Goal: Task Accomplishment & Management: Complete application form

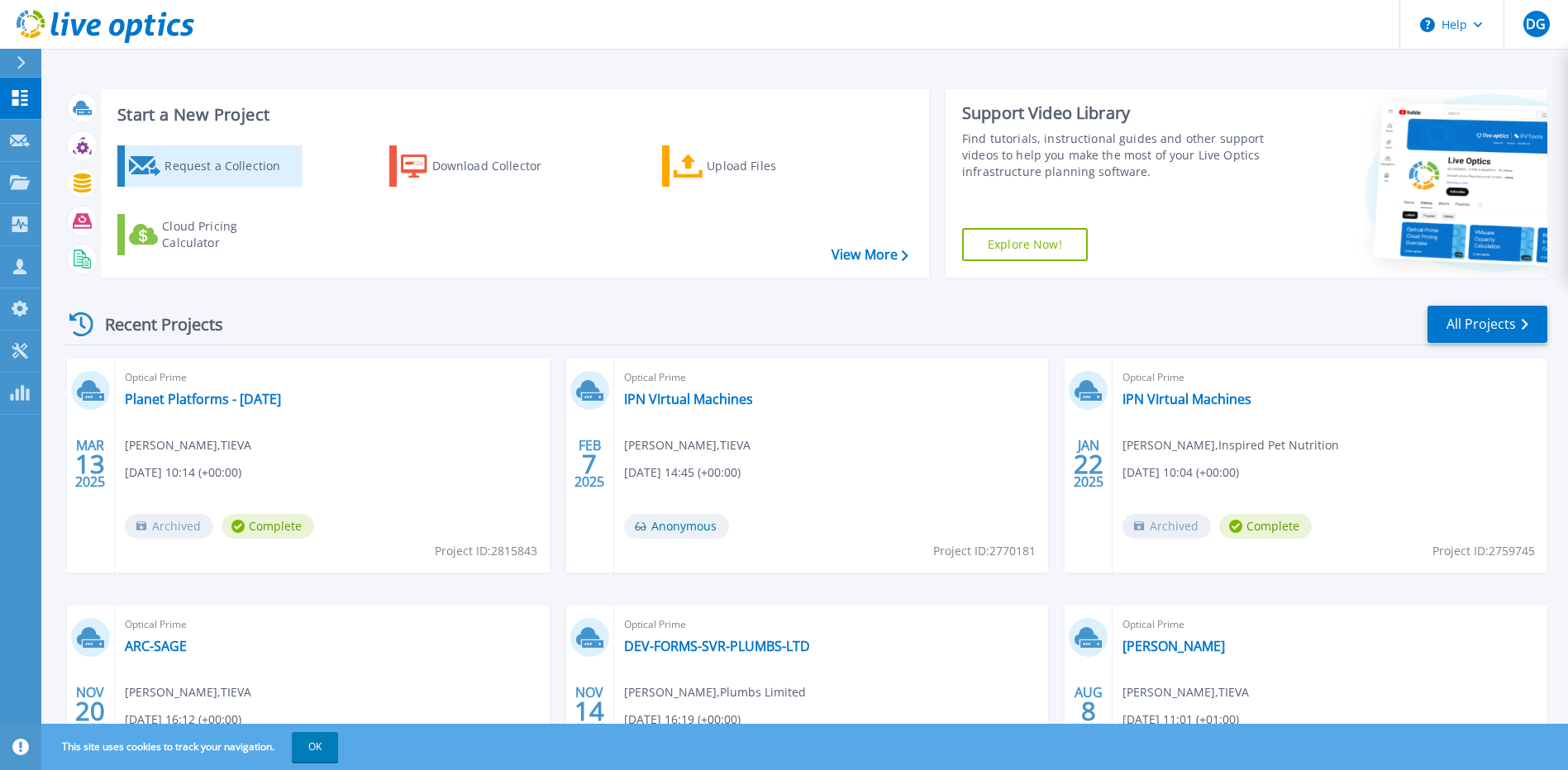
click at [270, 166] on div "Request a Collection" at bounding box center [230, 166] width 133 height 33
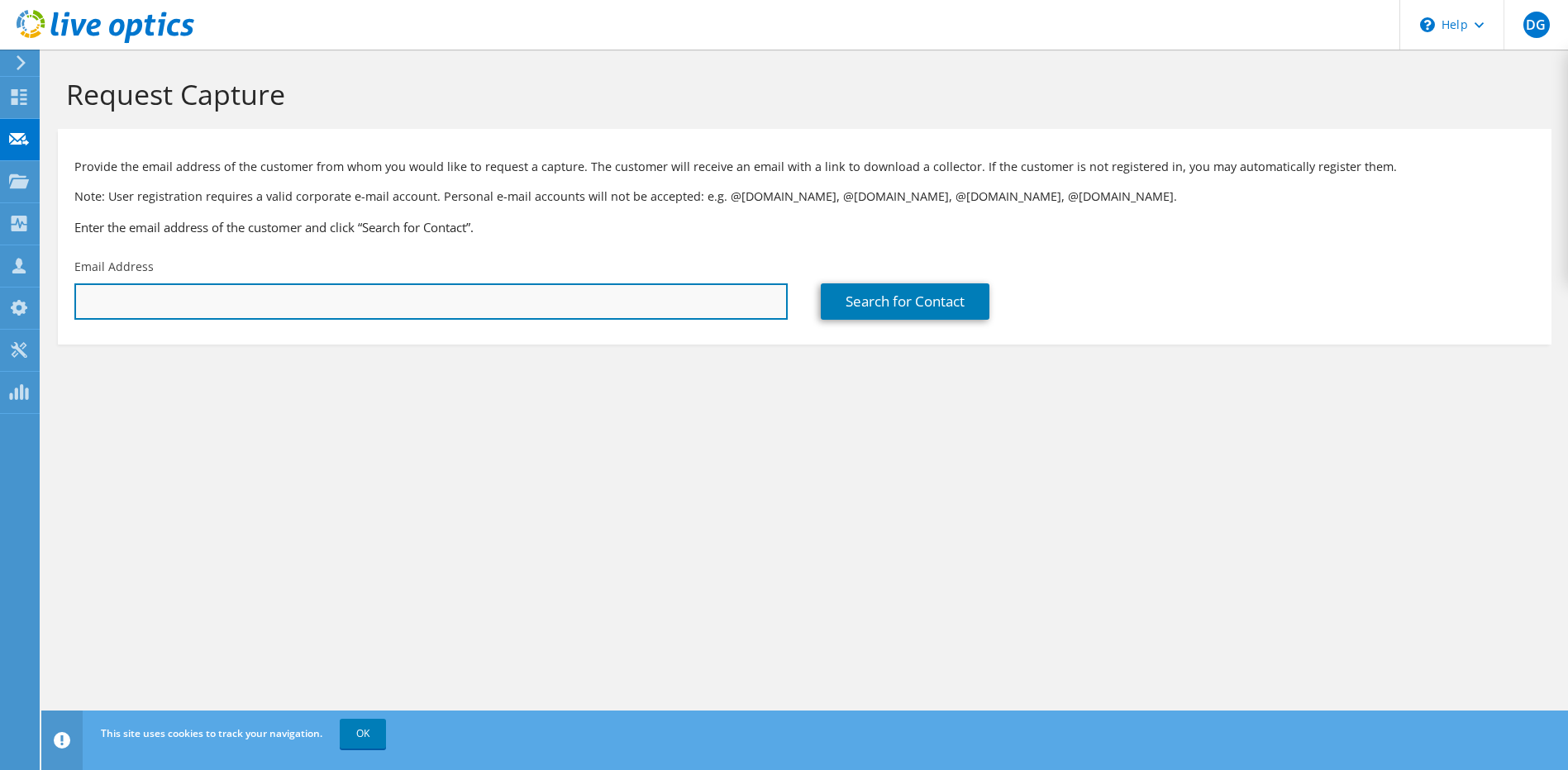
click at [464, 304] on input "text" at bounding box center [431, 301] width 713 height 36
click at [452, 304] on input "text" at bounding box center [431, 301] width 713 height 36
paste input "Keith.Dennis@robertet.com"
type input "Keith.Dennis@robertet.com"
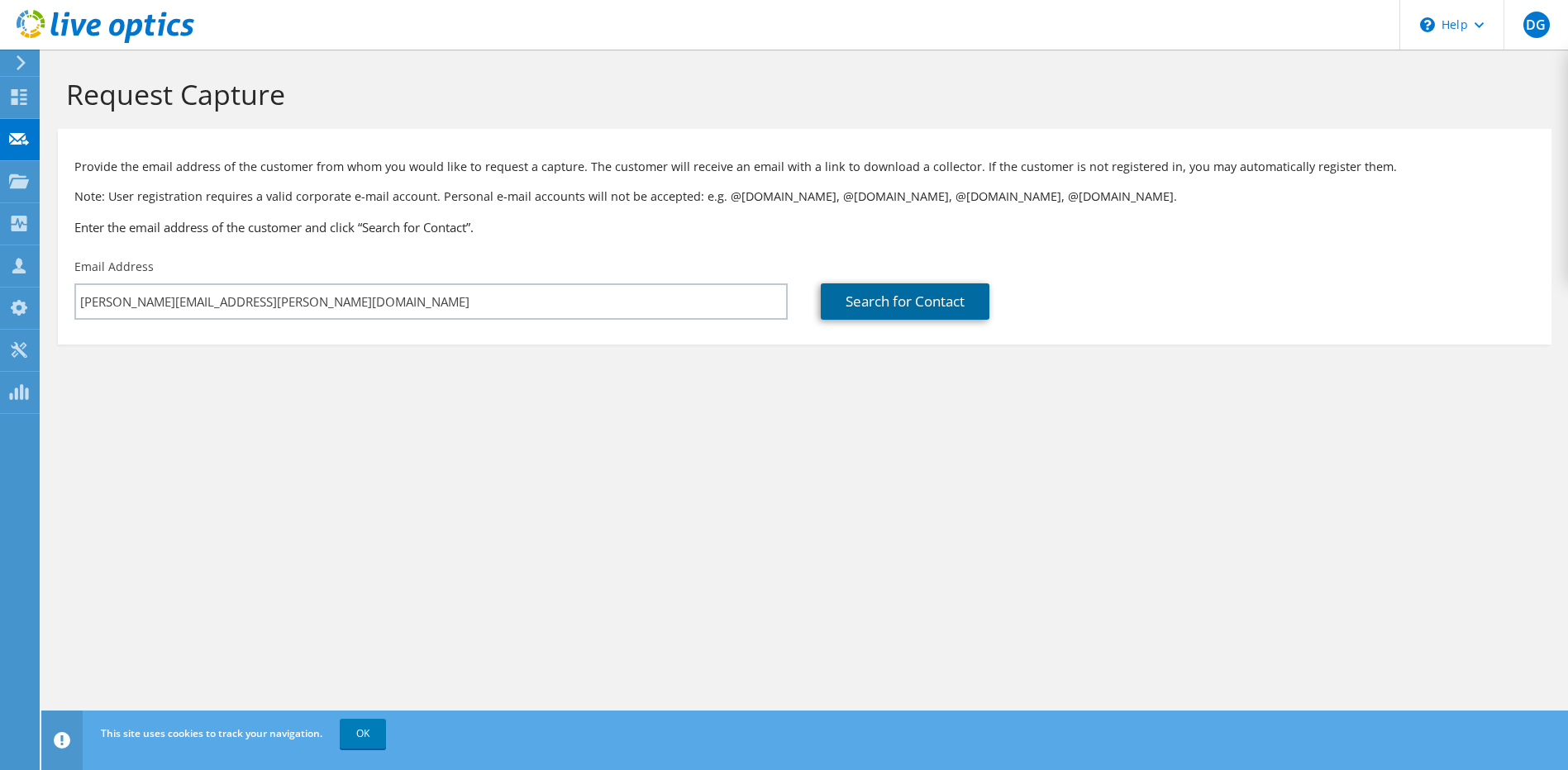
click at [917, 309] on link "Search for Contact" at bounding box center [905, 301] width 169 height 36
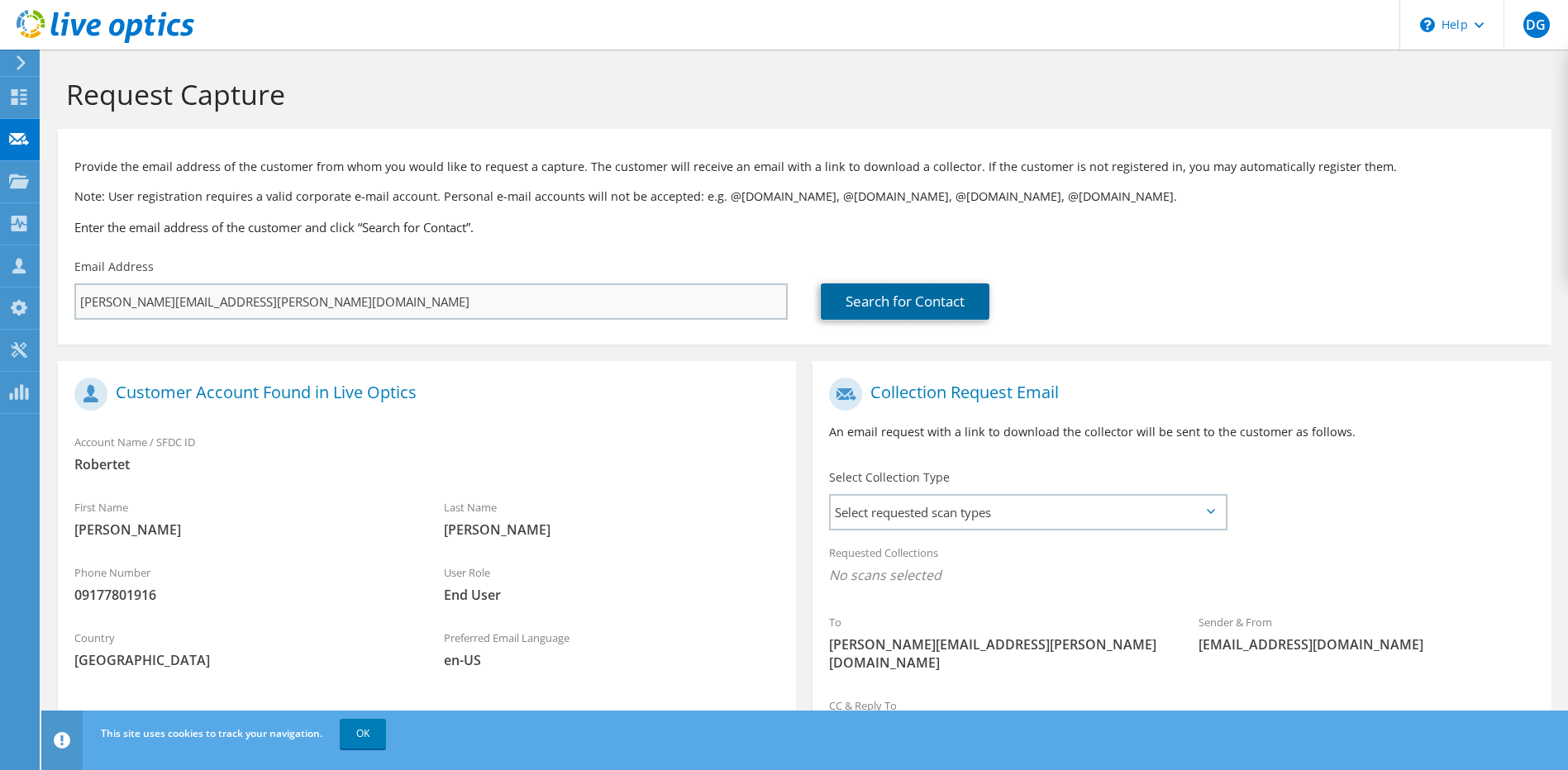
scroll to position [134, 0]
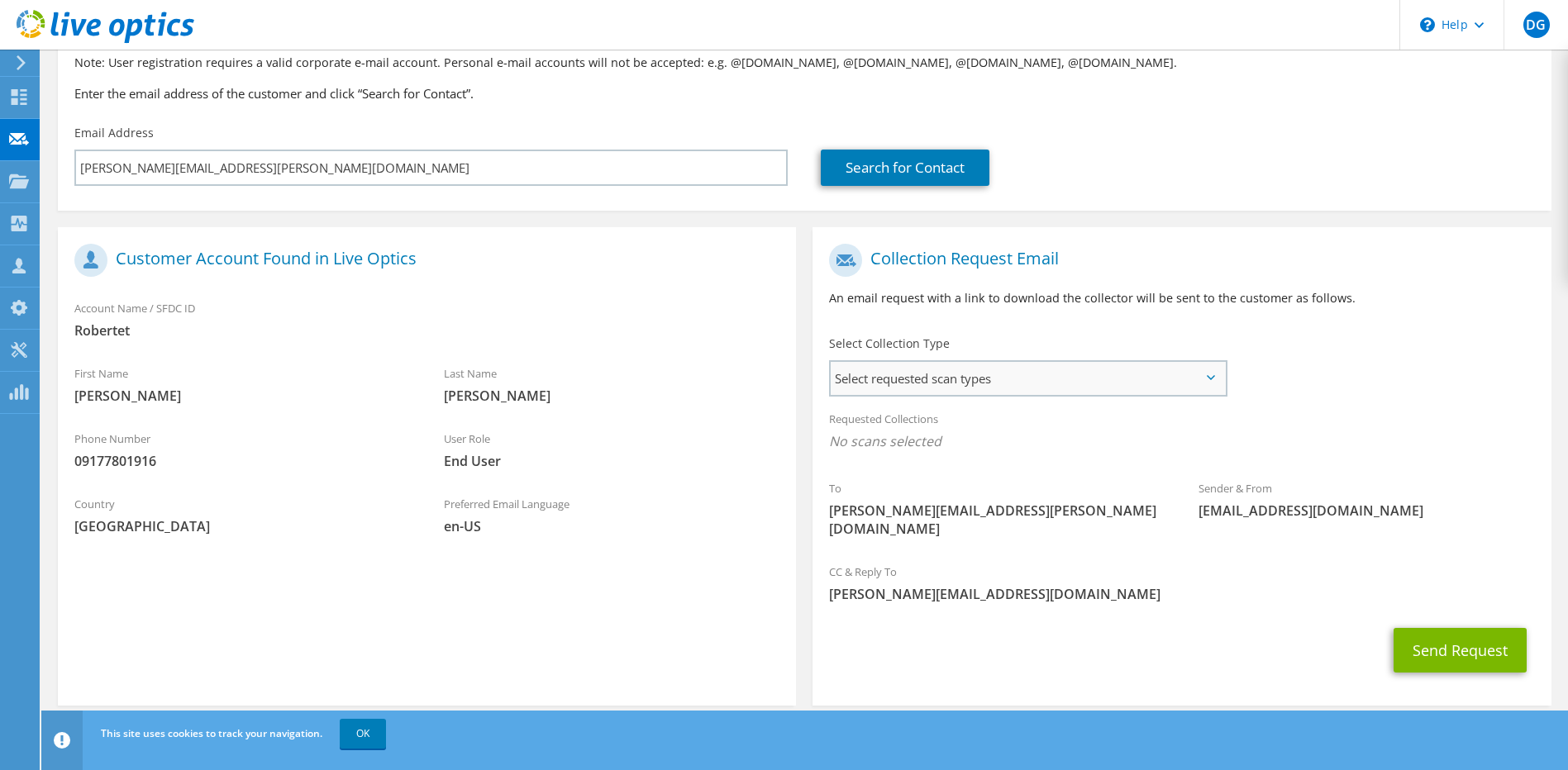
click at [1042, 385] on span "Select requested scan types" at bounding box center [1027, 378] width 393 height 33
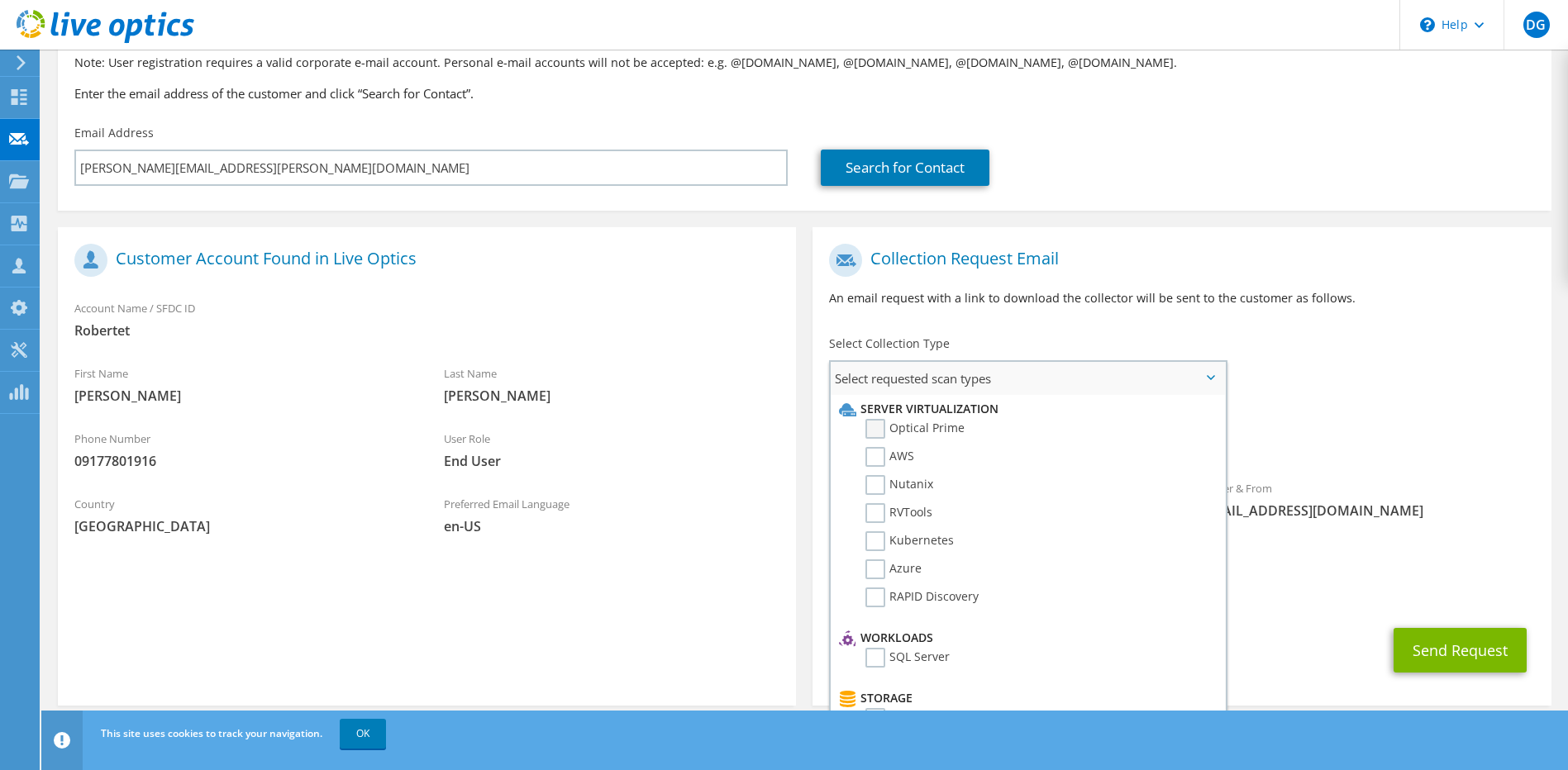
click at [916, 431] on label "Optical Prime" at bounding box center [914, 429] width 99 height 20
click at [0, 0] on input "Optical Prime" at bounding box center [0, 0] width 0 height 0
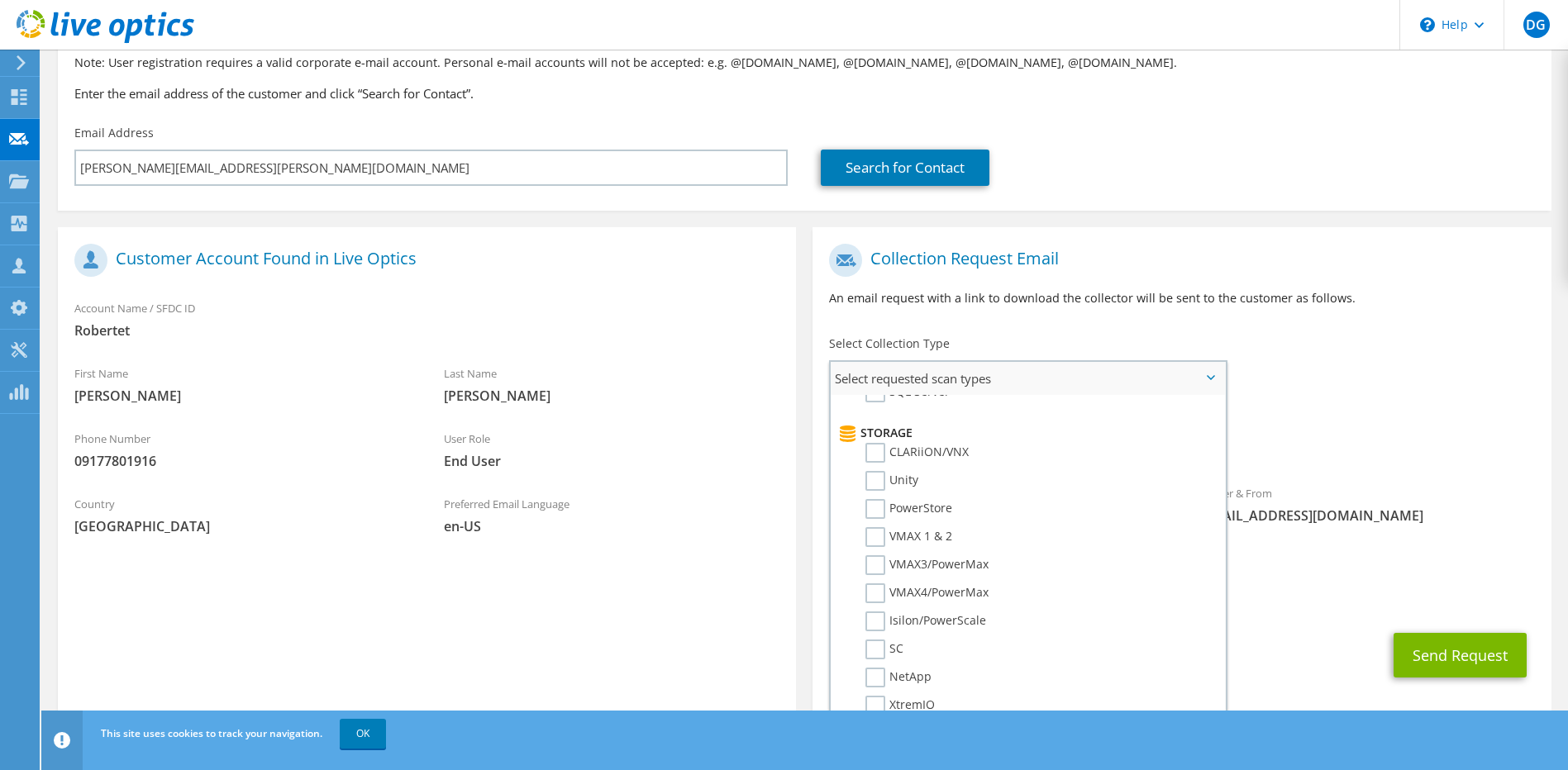
scroll to position [0, 0]
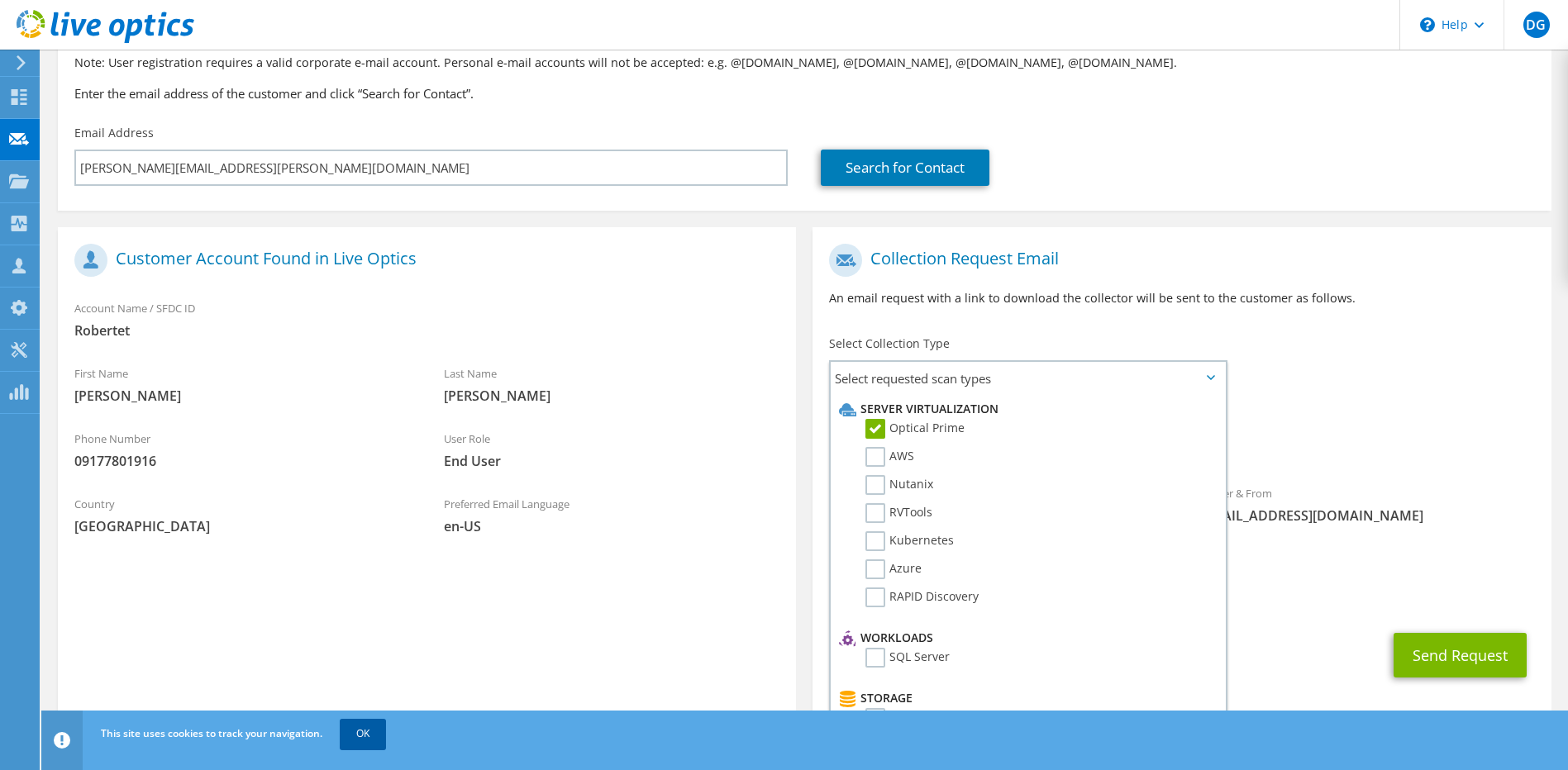
click at [370, 737] on link "OK" at bounding box center [362, 734] width 46 height 30
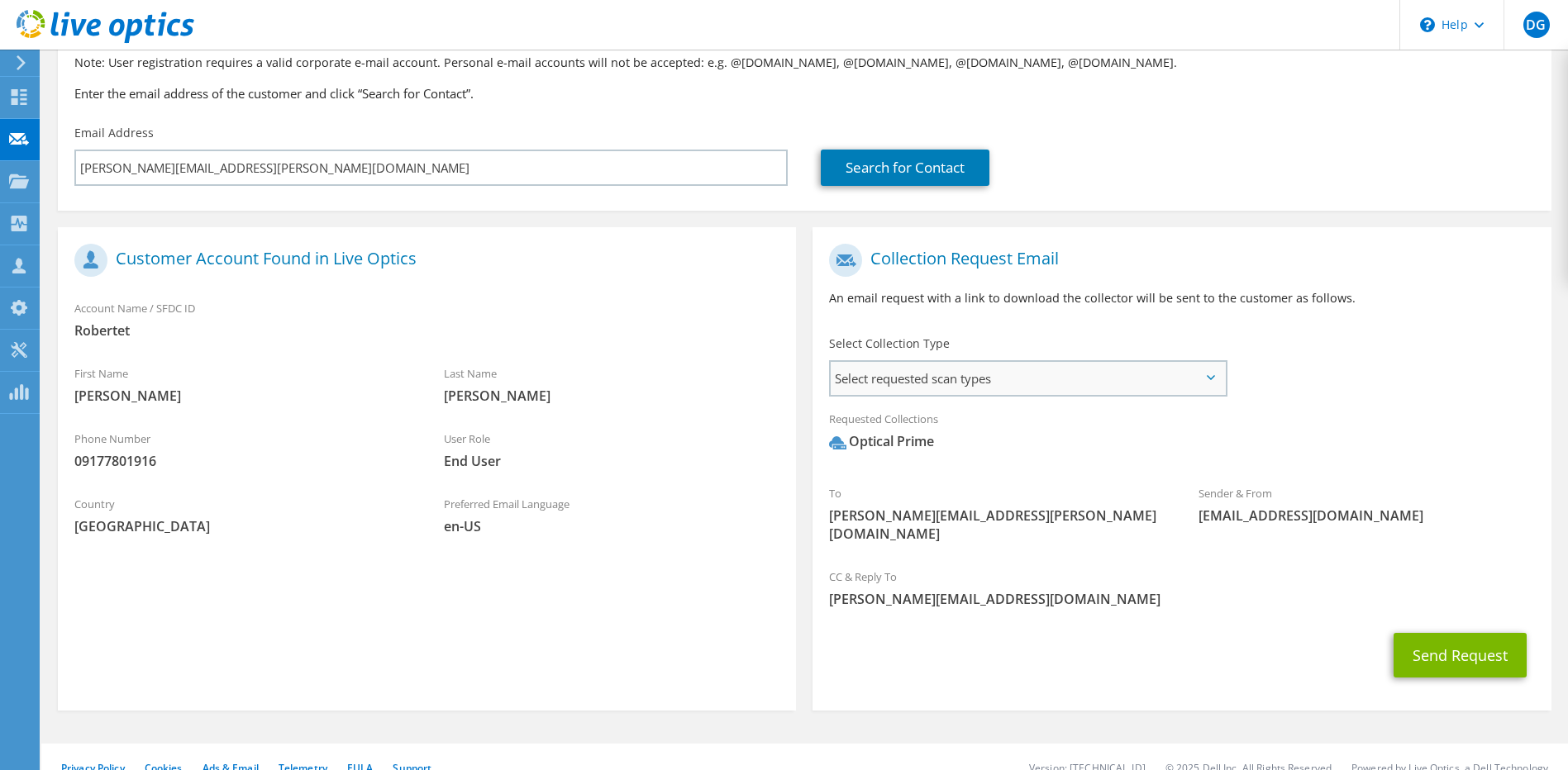
click at [1184, 375] on span "Select requested scan types" at bounding box center [1027, 378] width 393 height 33
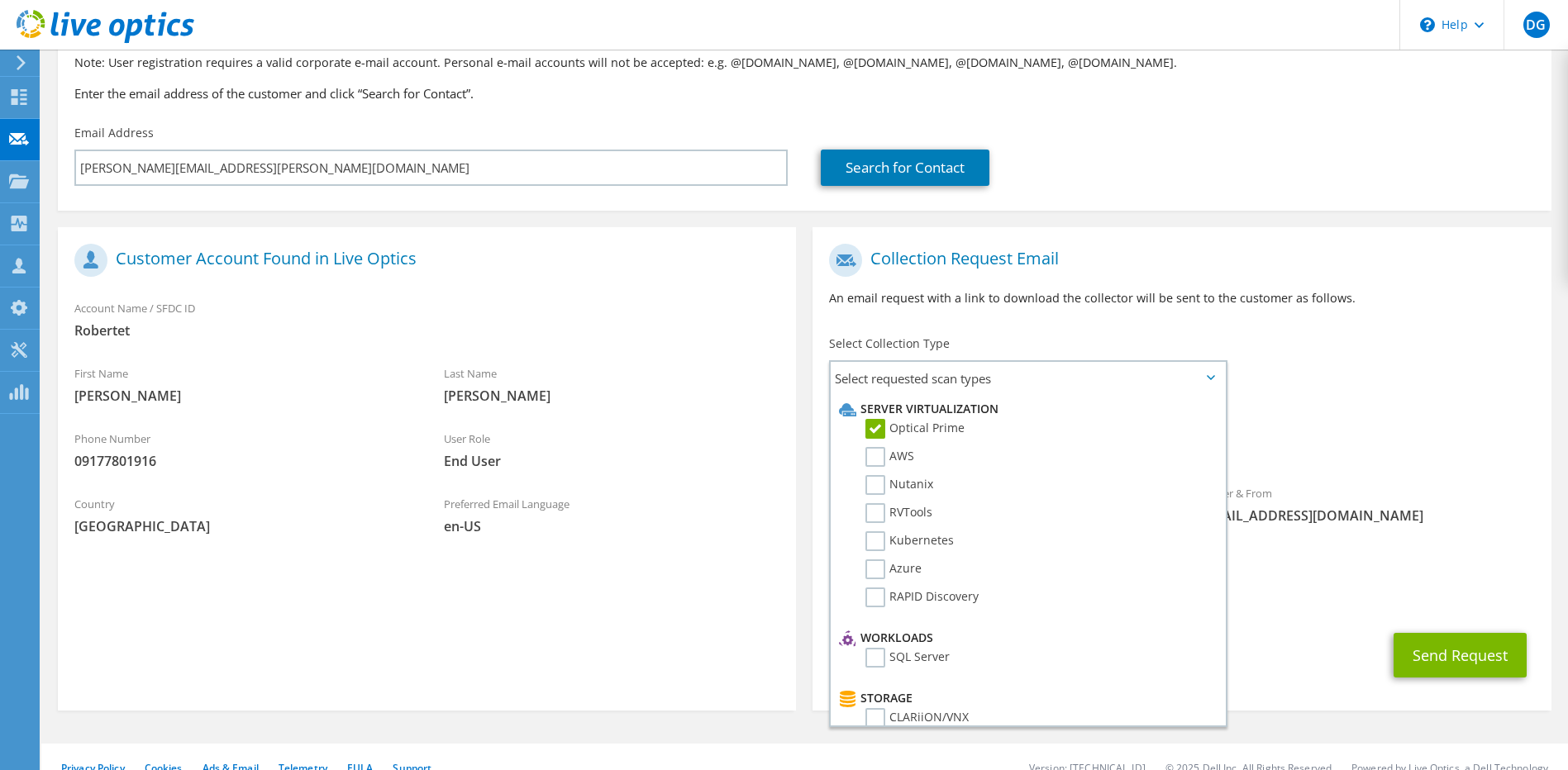
click at [1288, 624] on div "Send Request" at bounding box center [1181, 654] width 738 height 61
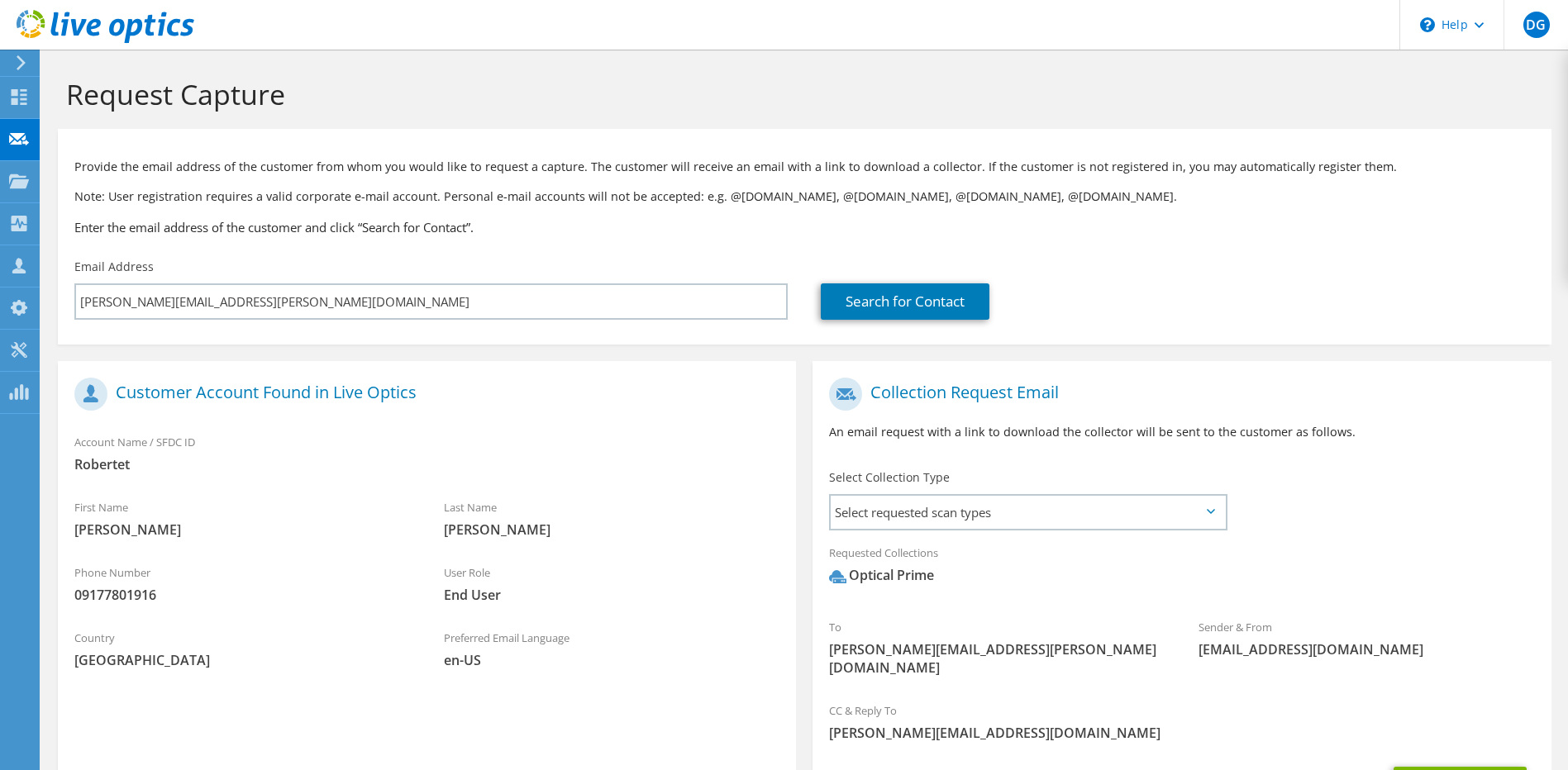
scroll to position [139, 0]
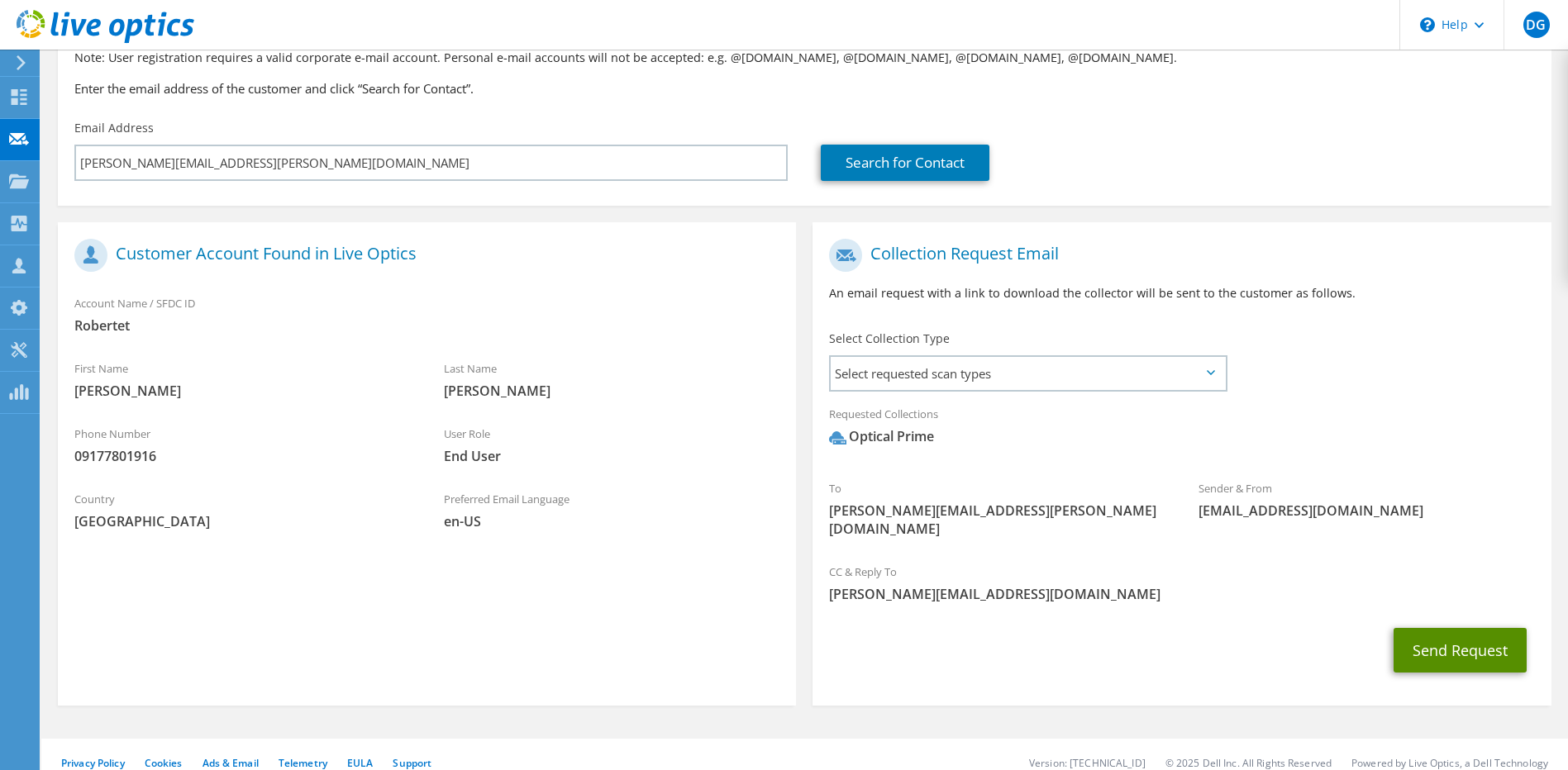
click at [1472, 638] on button "Send Request" at bounding box center [1459, 650] width 133 height 45
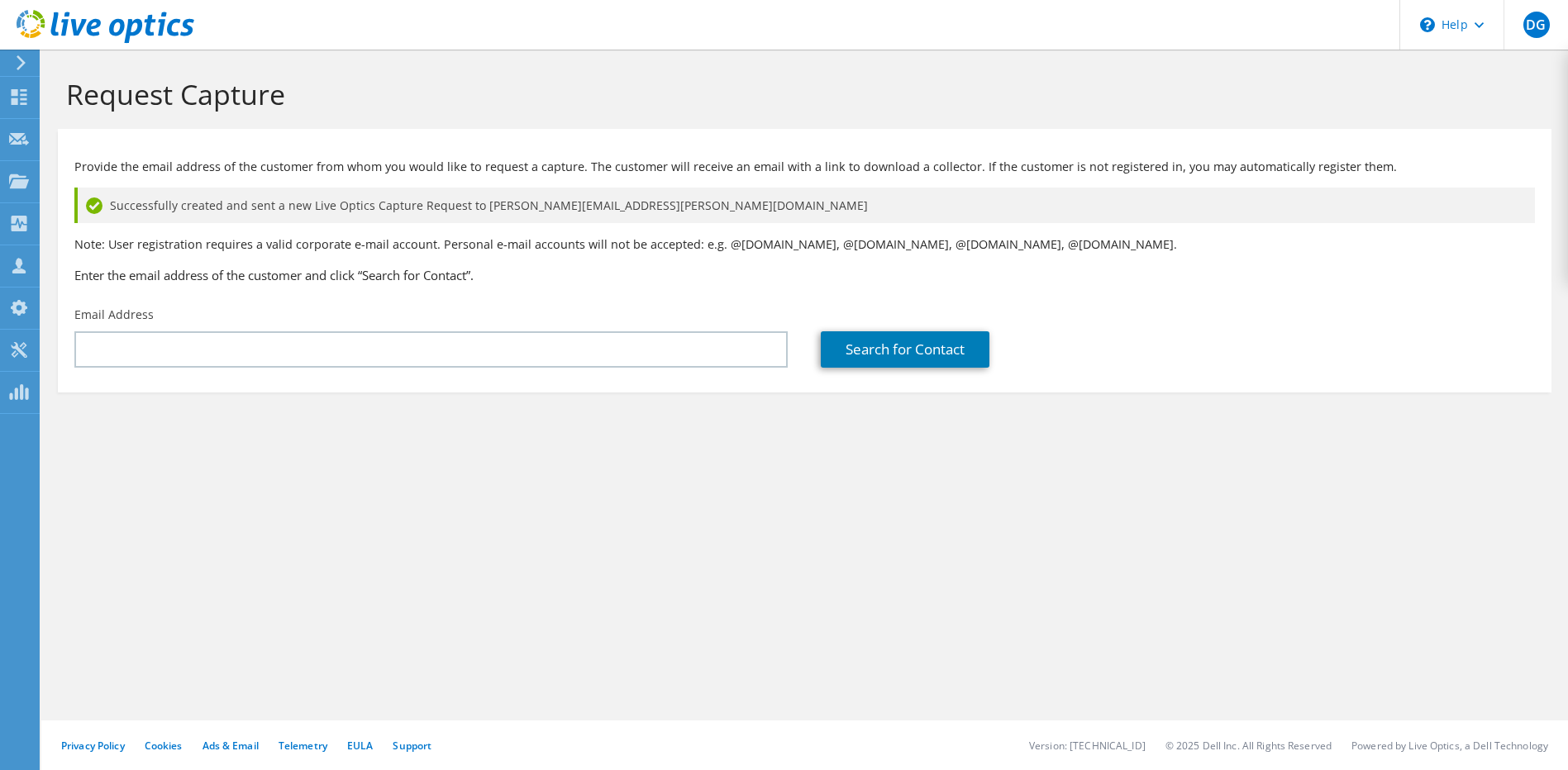
click at [18, 24] on use at bounding box center [106, 26] width 178 height 33
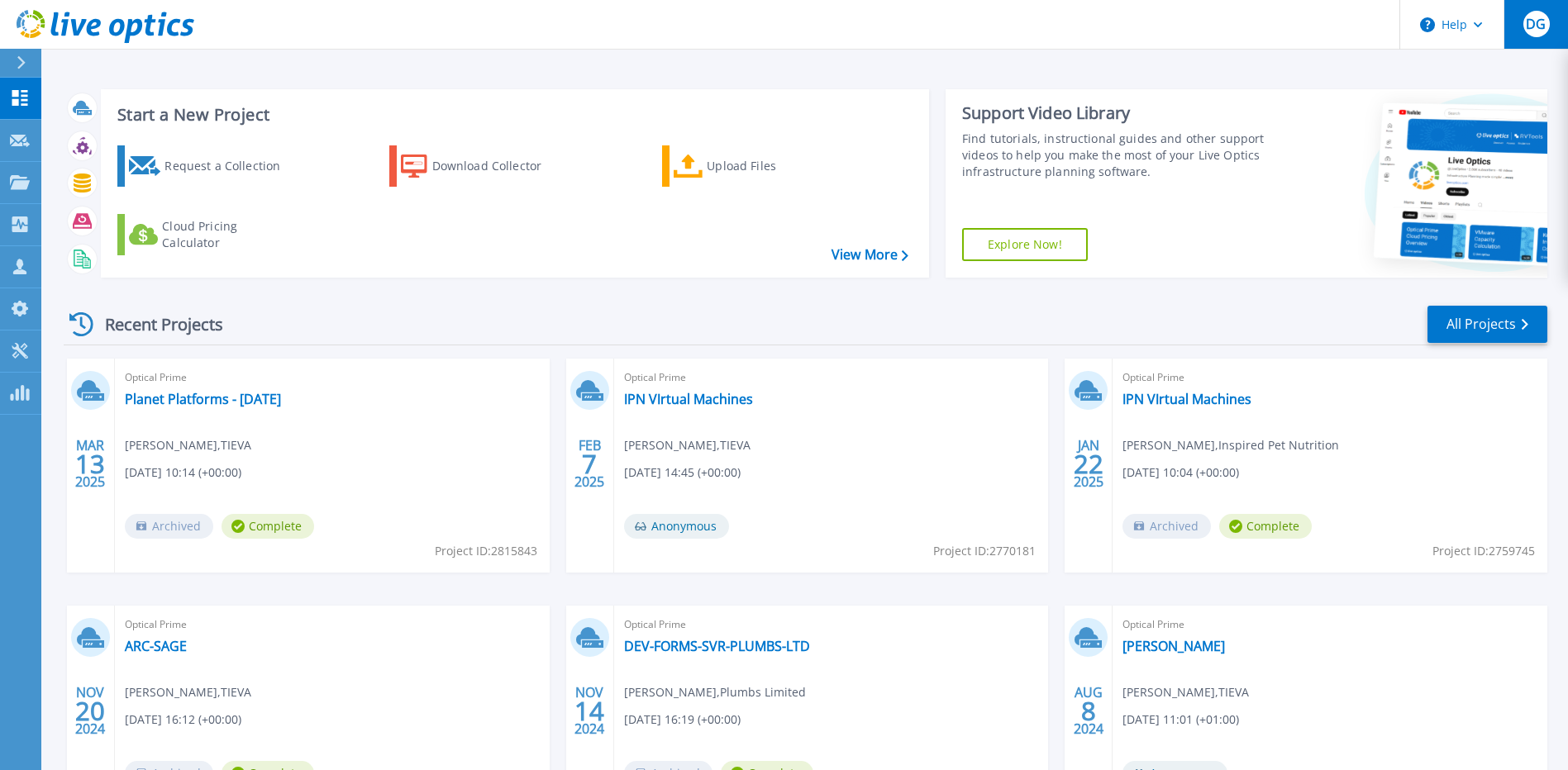
click at [1547, 28] on div "DG" at bounding box center [1536, 24] width 27 height 27
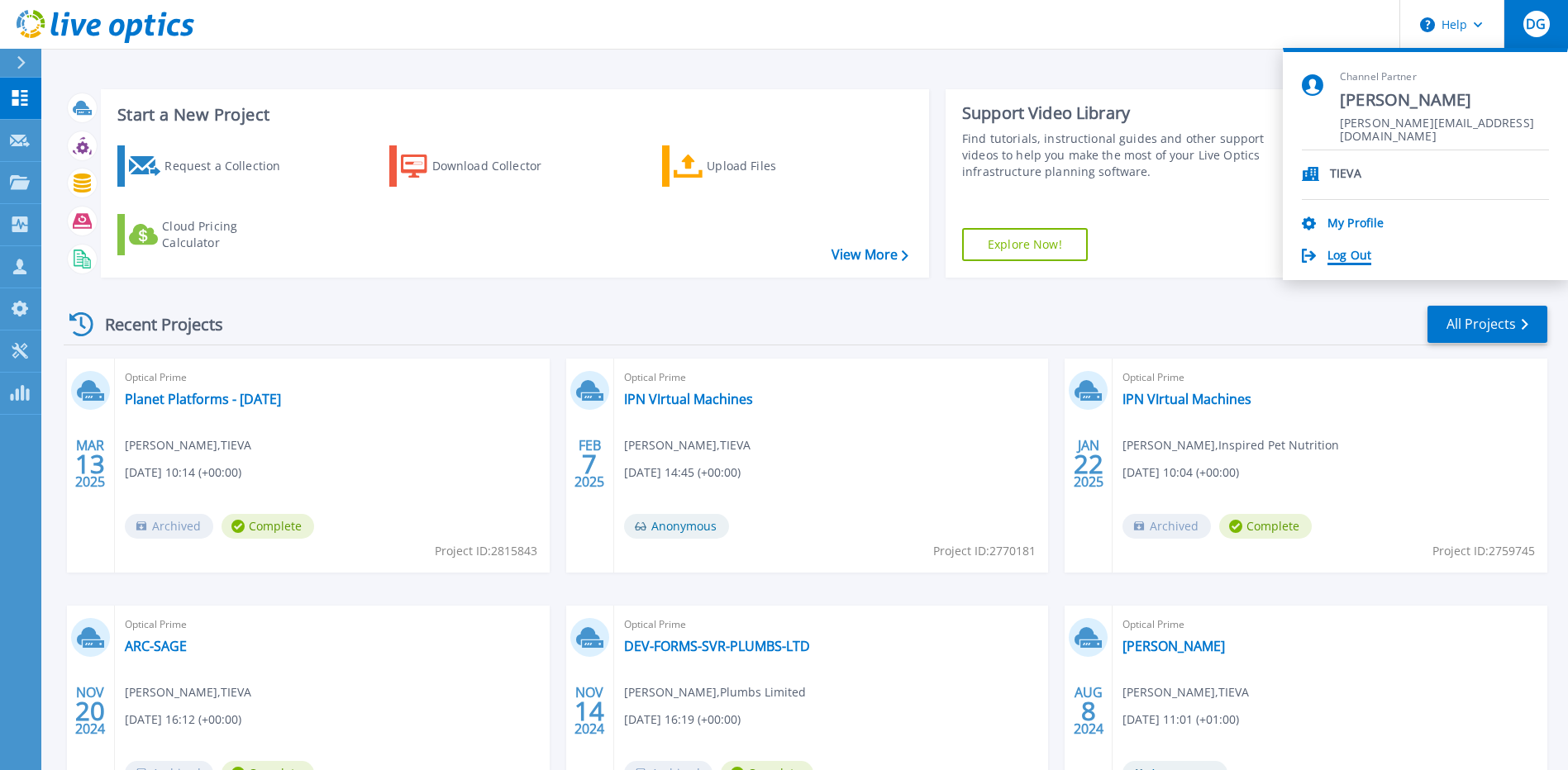
click at [1356, 254] on link "Log Out" at bounding box center [1349, 256] width 44 height 16
click at [1343, 252] on link "Log Out" at bounding box center [1349, 256] width 44 height 16
click at [1336, 255] on link "Log Out" at bounding box center [1349, 256] width 44 height 16
click at [1332, 253] on link "Log Out" at bounding box center [1349, 256] width 44 height 16
